Goal: Task Accomplishment & Management: Use online tool/utility

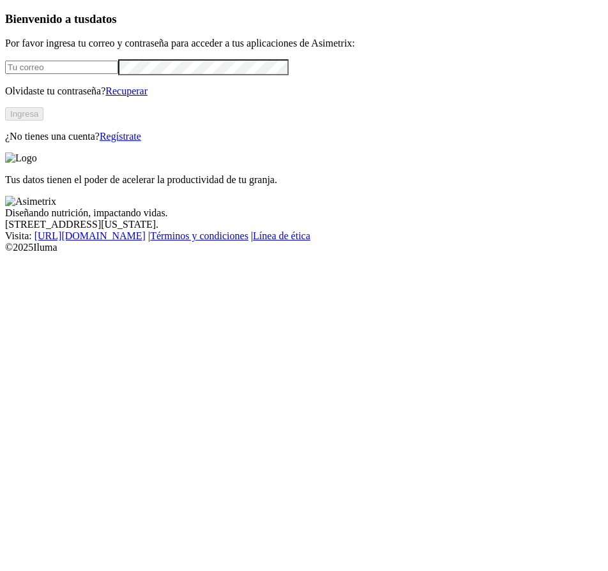
type input "[PERSON_NAME][EMAIL_ADDRESS][PERSON_NAME][DOMAIN_NAME]"
click at [43, 121] on button "Ingresa" at bounding box center [24, 113] width 38 height 13
